Goal: Task Accomplishment & Management: Complete application form

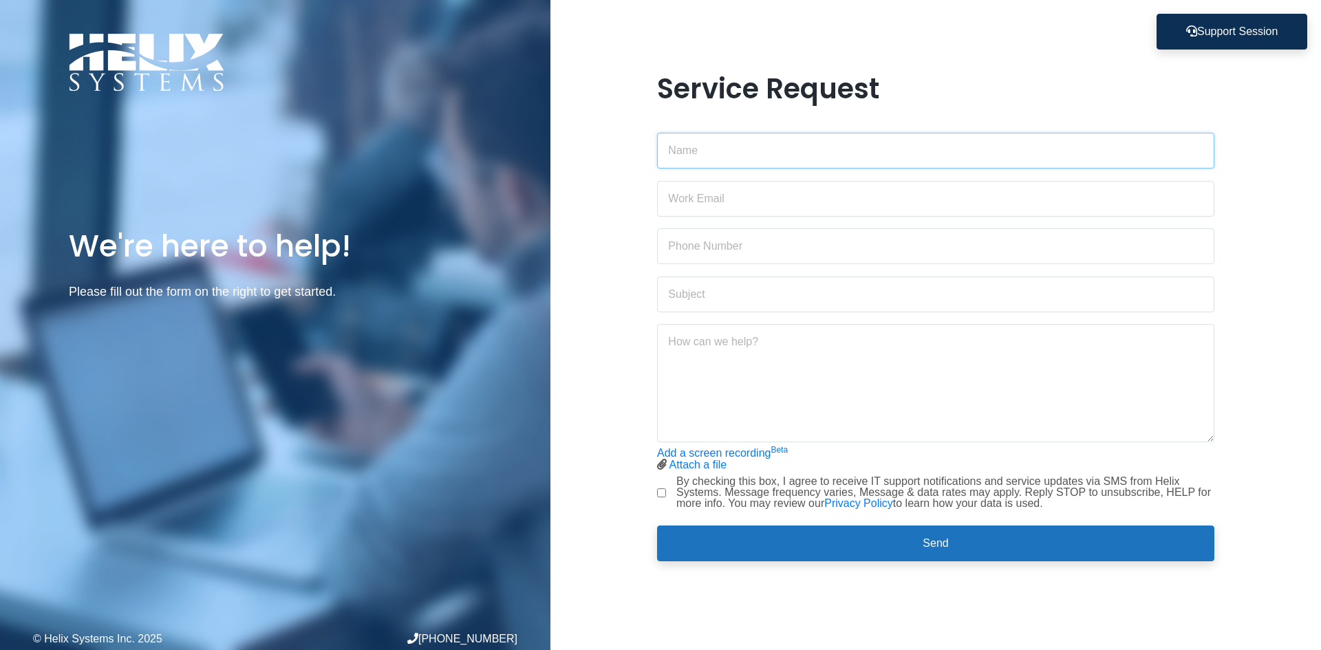
click at [745, 145] on input "text" at bounding box center [935, 151] width 557 height 36
type input "[PERSON_NAME]"
click at [742, 195] on input "email" at bounding box center [935, 199] width 557 height 36
drag, startPoint x: 753, startPoint y: 200, endPoint x: 933, endPoint y: 203, distance: 180.2
click at [933, 203] on input "[PERSON_NAME][EMAIL_ADDRESS][DOMAIN_NAME]" at bounding box center [935, 199] width 557 height 36
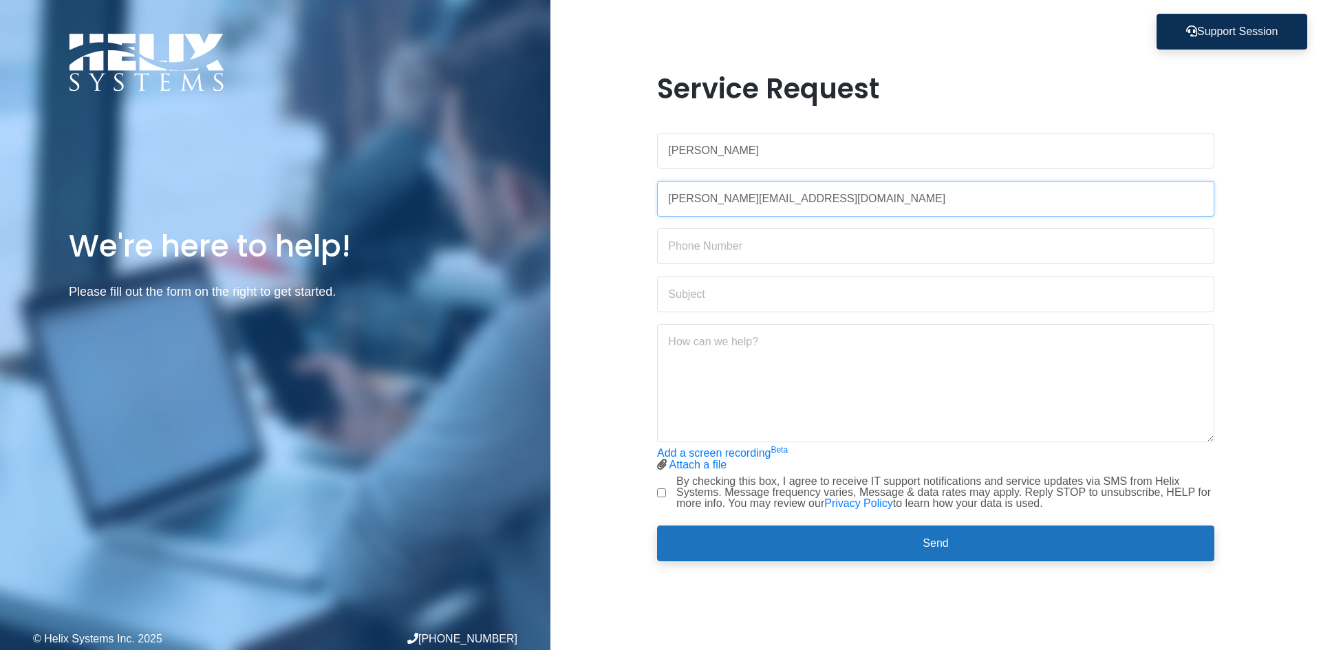
type input "[PERSON_NAME][EMAIL_ADDRESS][DOMAIN_NAME]"
type input "2123029399"
type input "Email forwarding"
click at [926, 340] on textarea "Please stop forwarding [PERSON_NAME][EMAIL_ADDRESS][DOMAIN_NAME] to the followi…" at bounding box center [935, 383] width 557 height 118
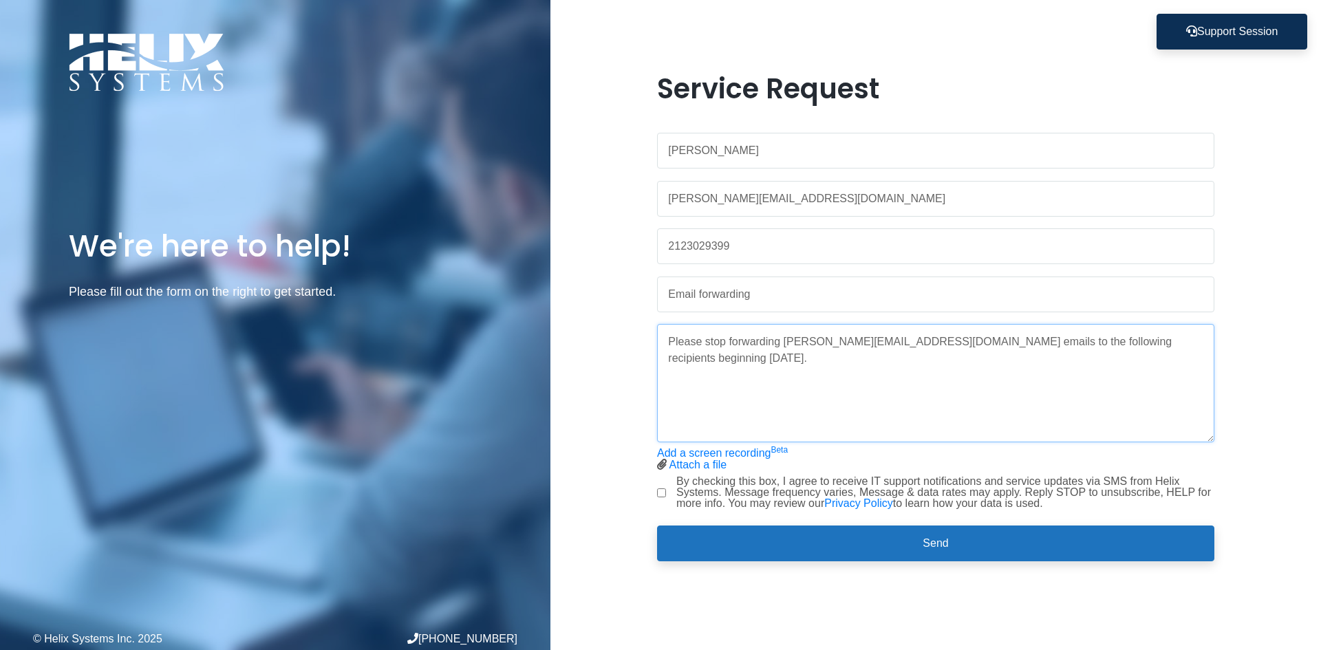
click at [1181, 336] on textarea "Please stop forwarding [PERSON_NAME][EMAIL_ADDRESS][DOMAIN_NAME] emails to the …" at bounding box center [935, 383] width 557 height 118
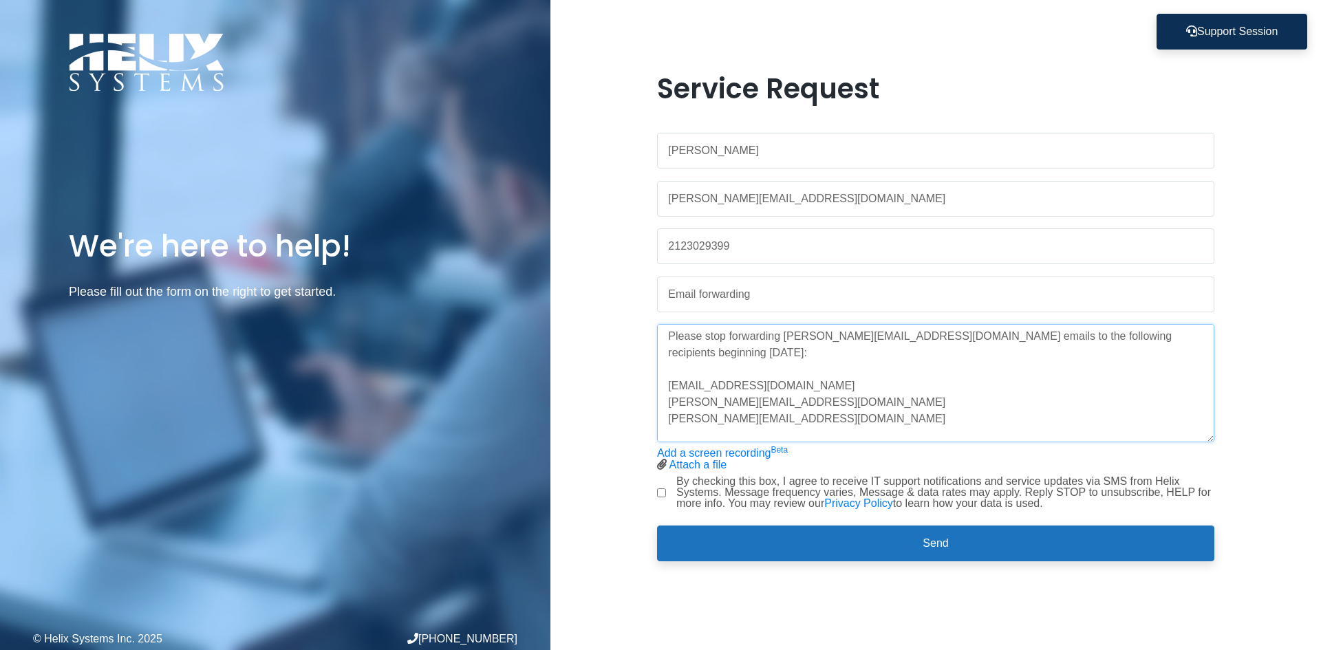
click at [740, 382] on textarea "Please stop forwarding [PERSON_NAME][EMAIL_ADDRESS][DOMAIN_NAME] emails to the …" at bounding box center [935, 383] width 557 height 118
click at [858, 411] on textarea "Please stop forwarding [PERSON_NAME][EMAIL_ADDRESS][DOMAIN_NAME] emails to the …" at bounding box center [935, 383] width 557 height 118
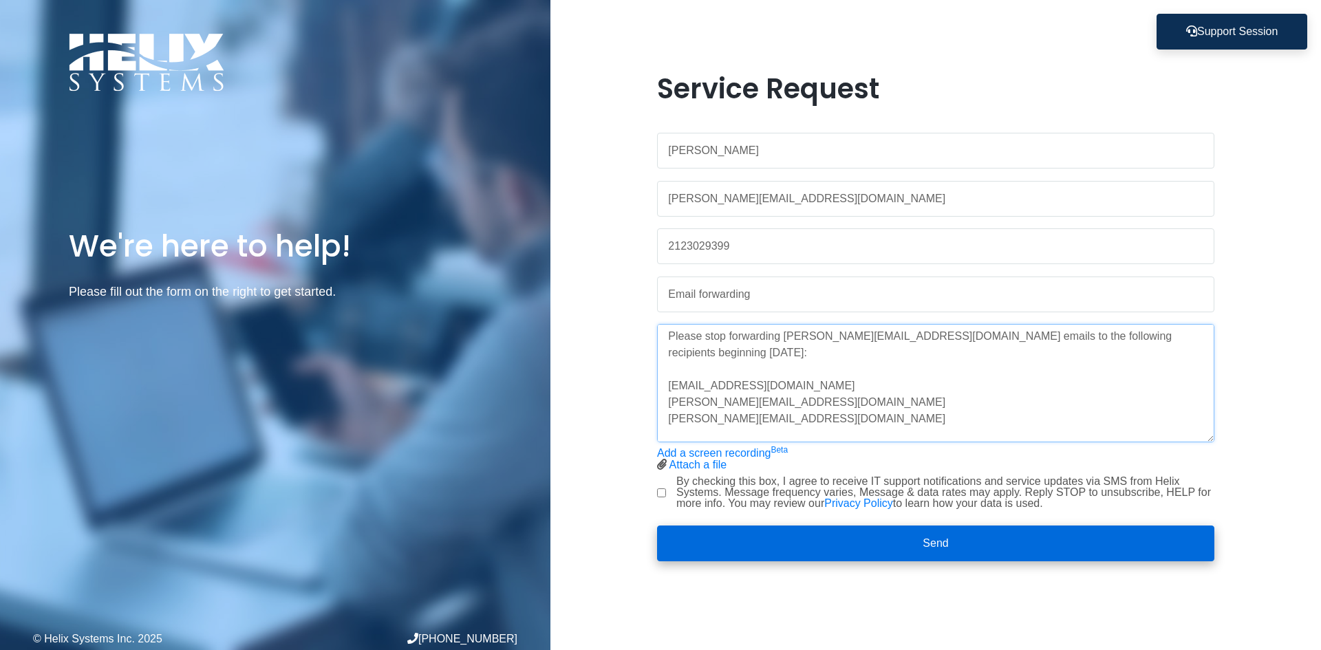
type textarea "Please stop forwarding [PERSON_NAME][EMAIL_ADDRESS][DOMAIN_NAME] emails to the …"
click at [922, 541] on button "Send" at bounding box center [935, 543] width 557 height 36
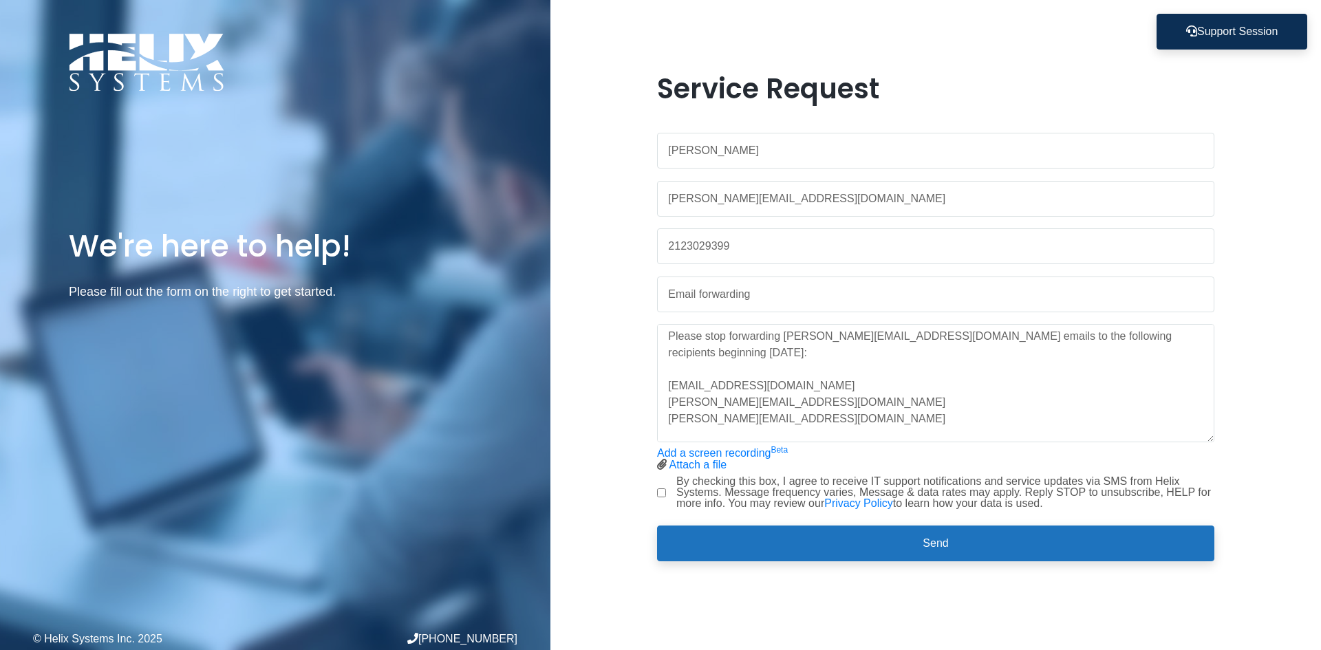
scroll to position [0, 0]
